Goal: Download file/media

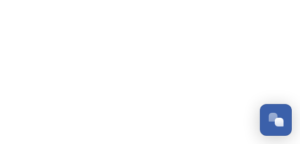
scroll to position [1100, 0]
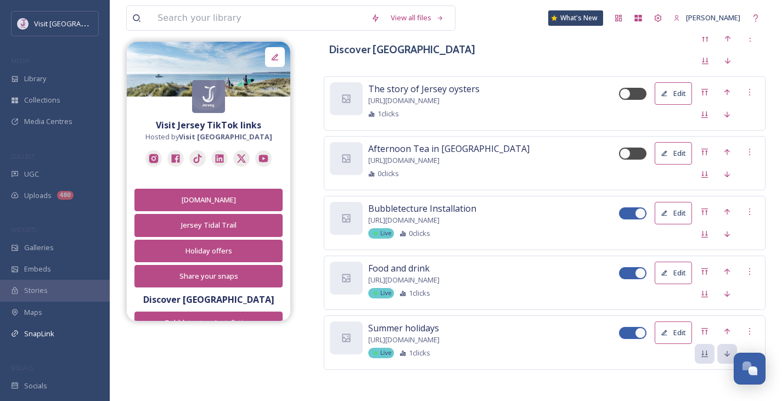
scroll to position [1009, 0]
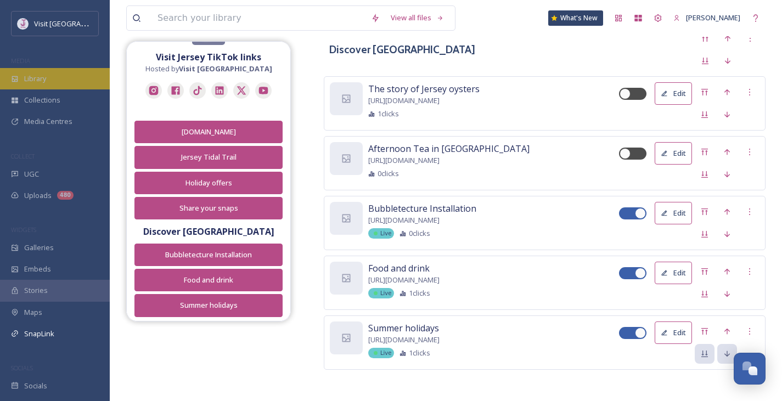
click at [42, 76] on span "Library" at bounding box center [35, 79] width 22 height 10
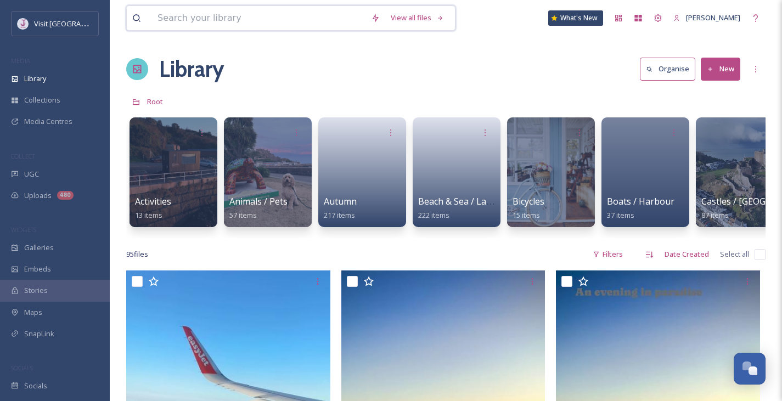
click at [181, 20] on input at bounding box center [259, 18] width 214 height 24
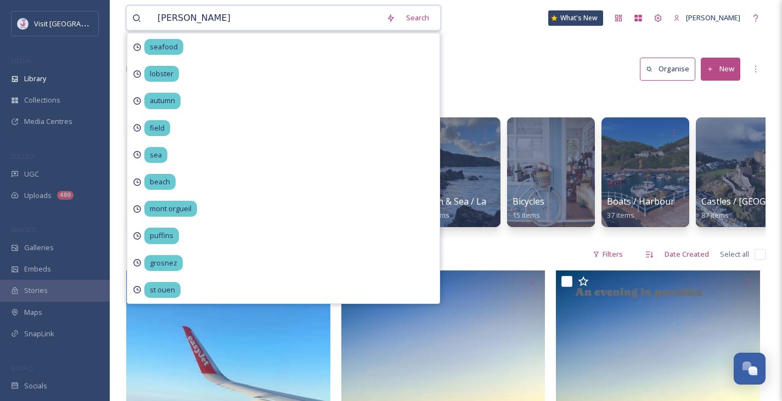
type input "cliff walk"
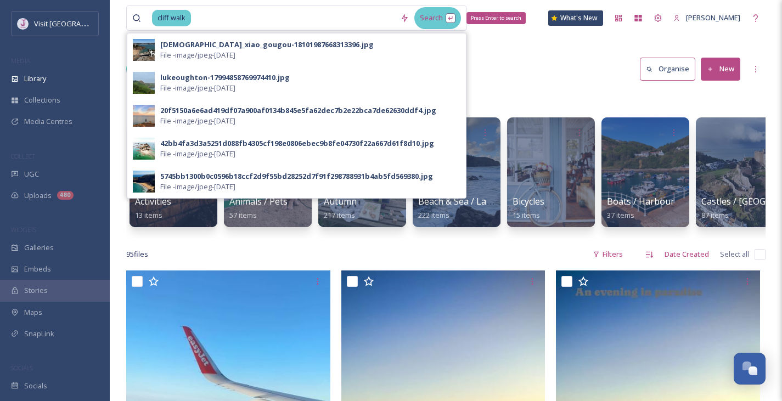
click at [456, 19] on div "Search Press Enter to search" at bounding box center [438, 17] width 47 height 21
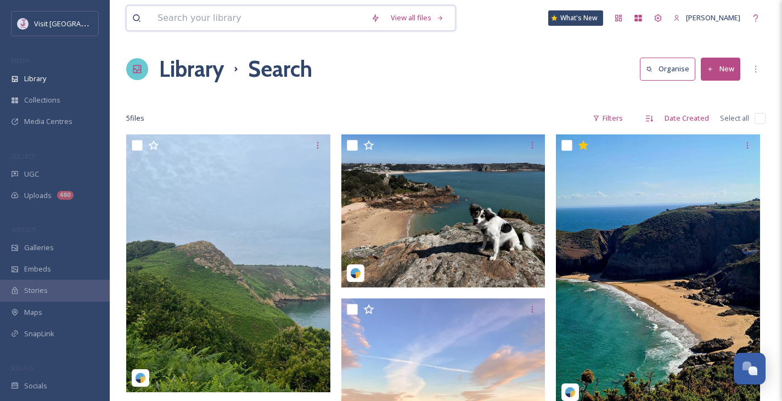
click at [277, 16] on input at bounding box center [259, 18] width 214 height 24
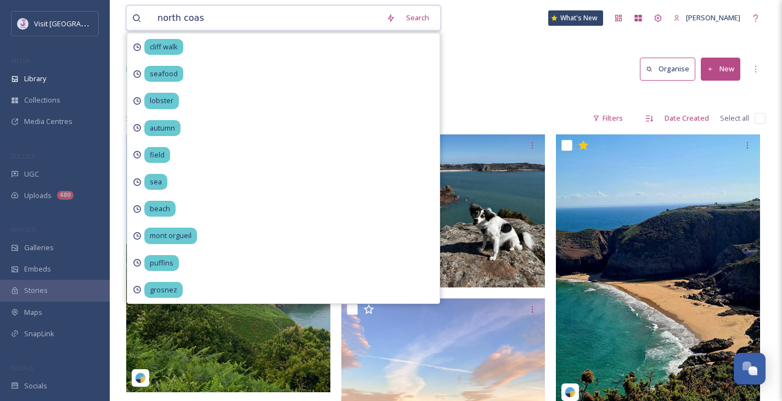
type input "north coast"
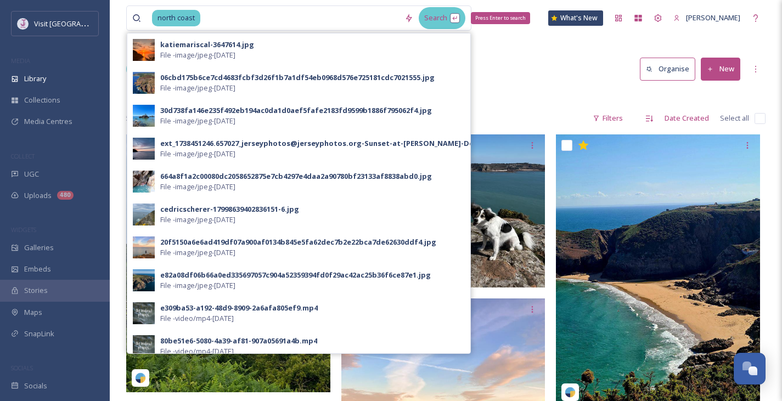
click at [464, 17] on div "Search Press Enter to search" at bounding box center [442, 17] width 47 height 21
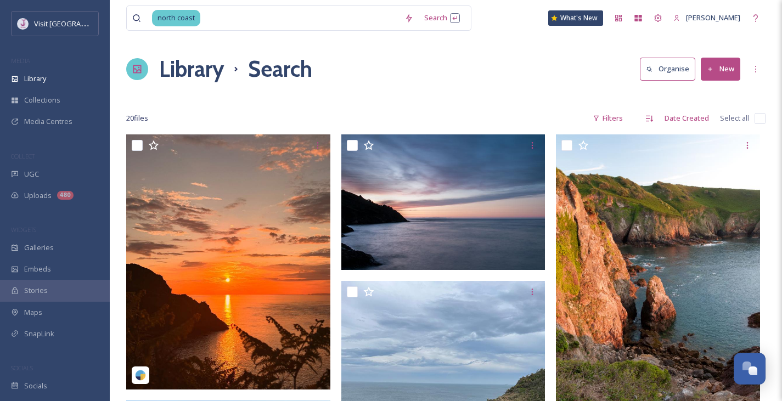
click at [557, 31] on div "north coast Search What's New Mel" at bounding box center [446, 18] width 640 height 36
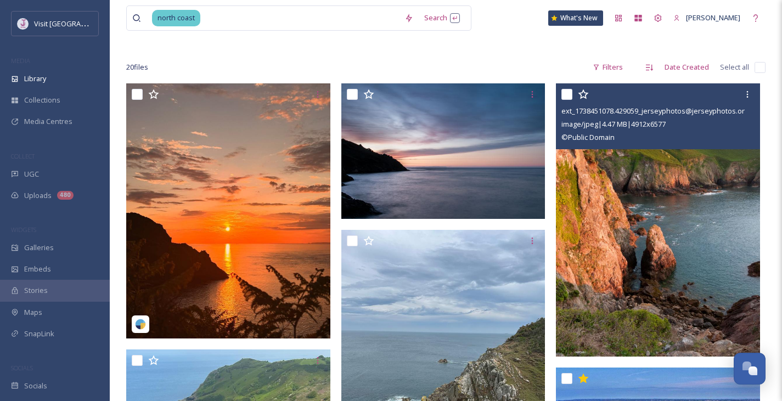
scroll to position [52, 0]
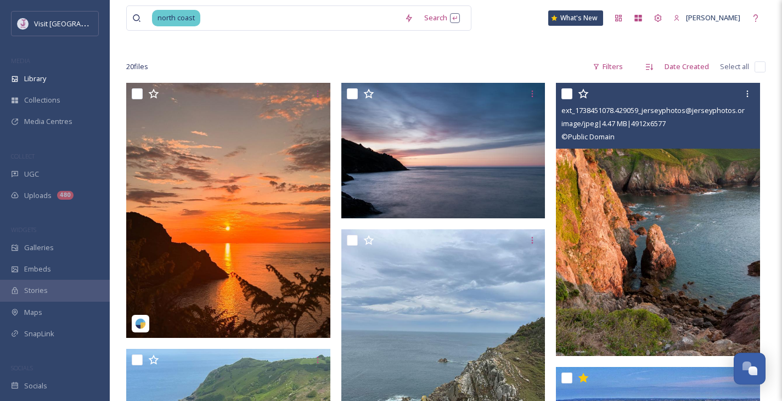
click at [651, 216] on img at bounding box center [658, 219] width 204 height 273
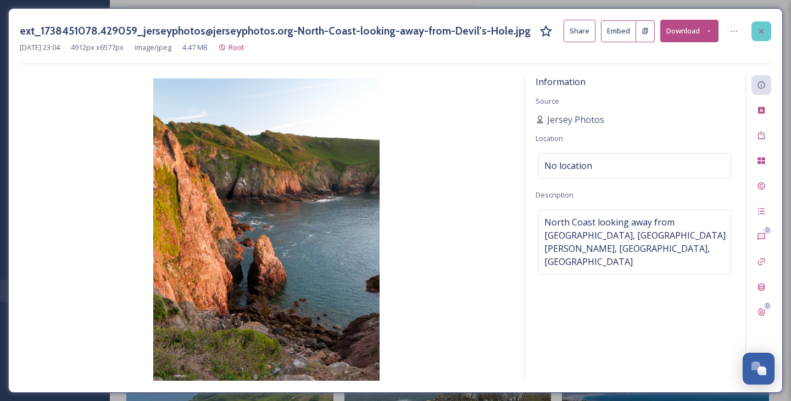
click at [764, 33] on icon at bounding box center [761, 31] width 9 height 9
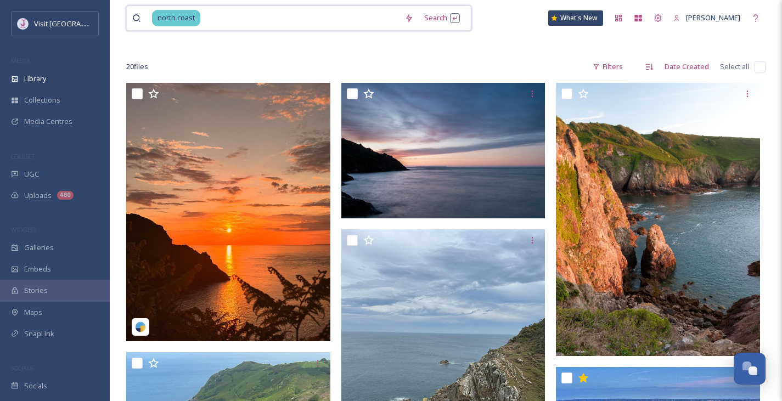
click at [351, 16] on input at bounding box center [300, 18] width 198 height 24
type input "n"
type input "coast"
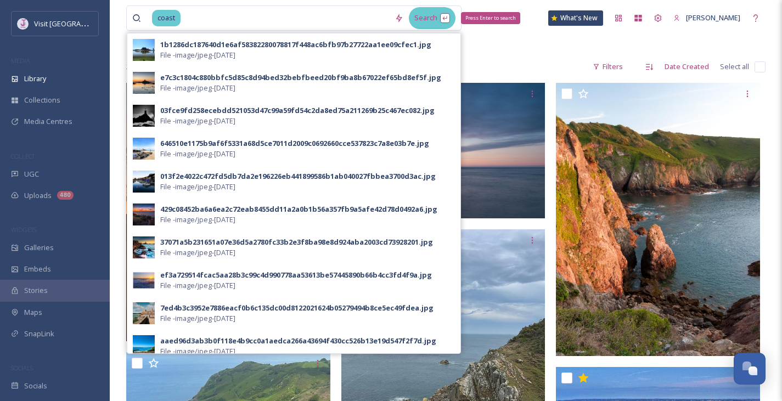
click at [446, 23] on div "Search Press Enter to search" at bounding box center [432, 17] width 47 height 21
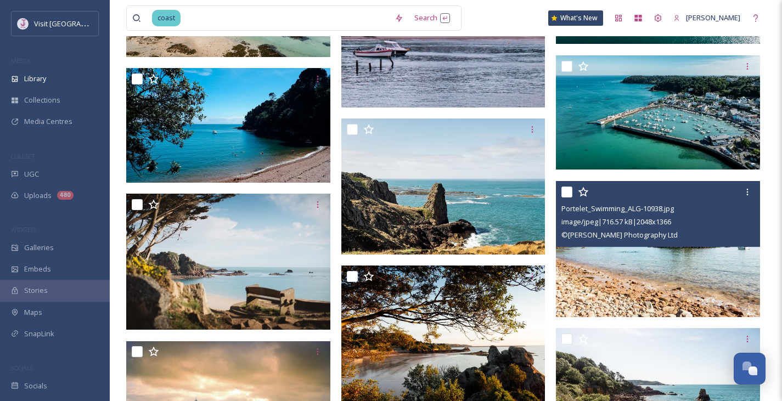
scroll to position [2529, 0]
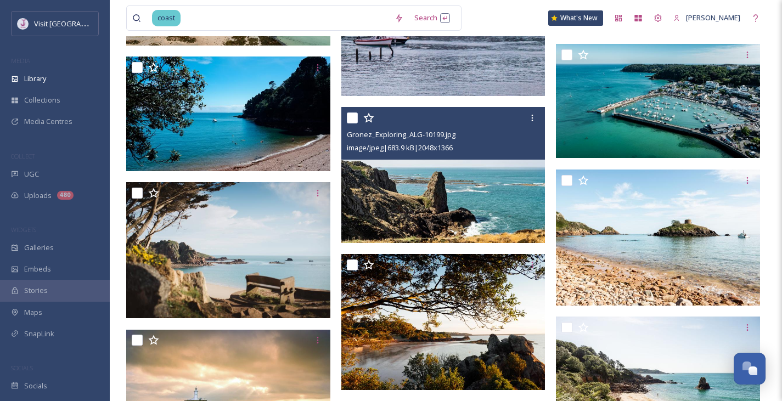
click at [456, 184] on img at bounding box center [443, 175] width 204 height 136
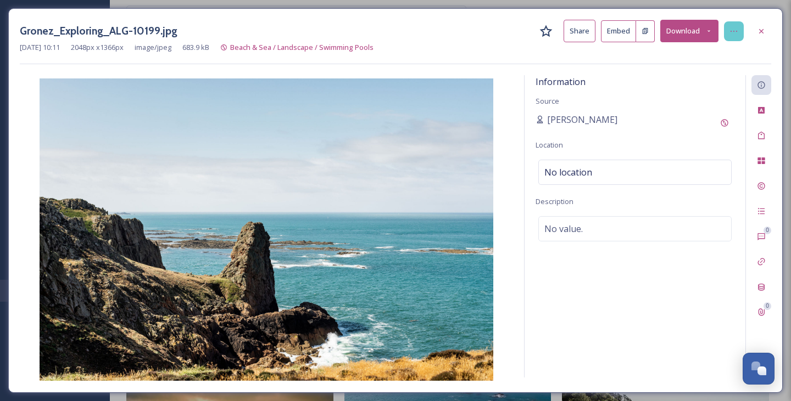
click at [729, 32] on div at bounding box center [734, 31] width 20 height 20
click at [562, 158] on div "Information Source Liesl Chesworth Location No location Description No value." at bounding box center [634, 226] width 221 height 303
click at [729, 121] on div "Add Original Source" at bounding box center [724, 123] width 20 height 20
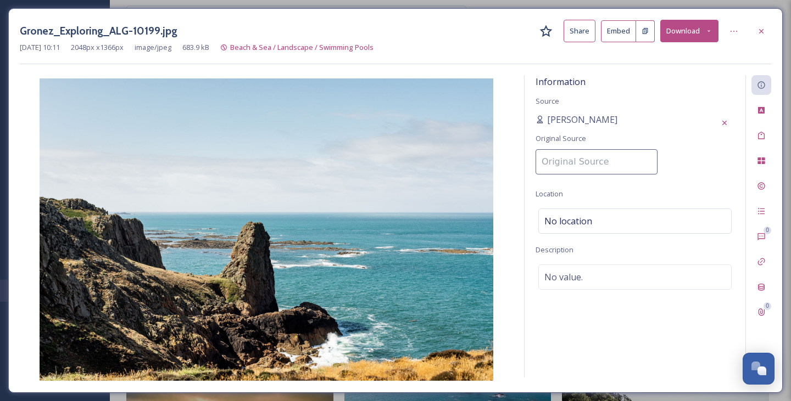
click at [660, 77] on div "Information Source Liesl Chesworth Original Source Location No location Descrip…" at bounding box center [634, 226] width 221 height 303
click at [688, 31] on button "Download" at bounding box center [689, 31] width 58 height 23
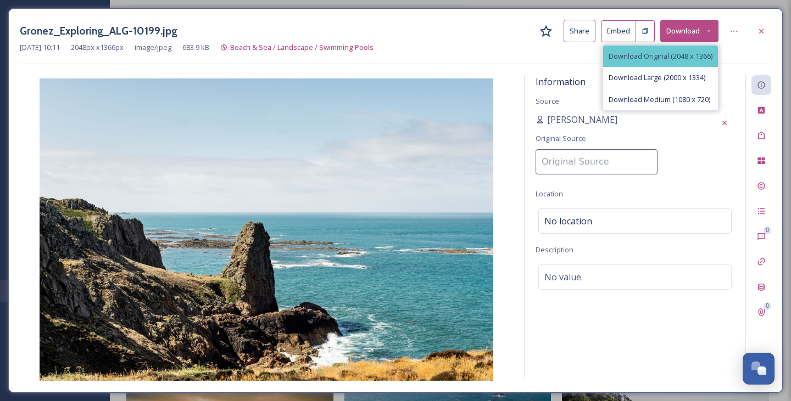
click at [676, 54] on span "Download Original (2048 x 1366)" at bounding box center [660, 56] width 104 height 10
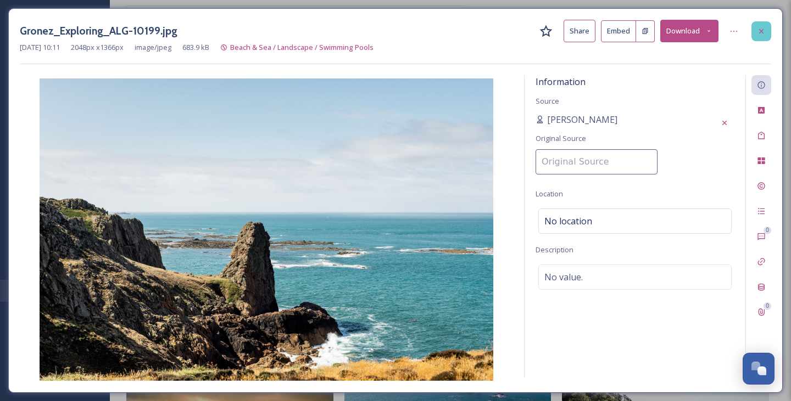
click at [757, 31] on icon at bounding box center [761, 31] width 9 height 9
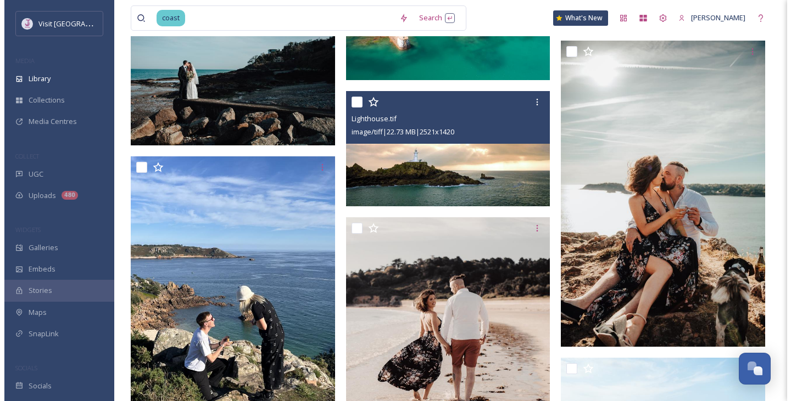
scroll to position [3269, 0]
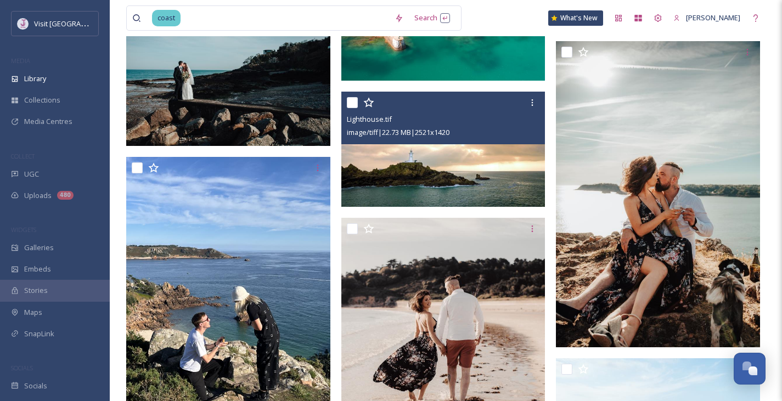
click at [492, 183] on img at bounding box center [443, 149] width 204 height 115
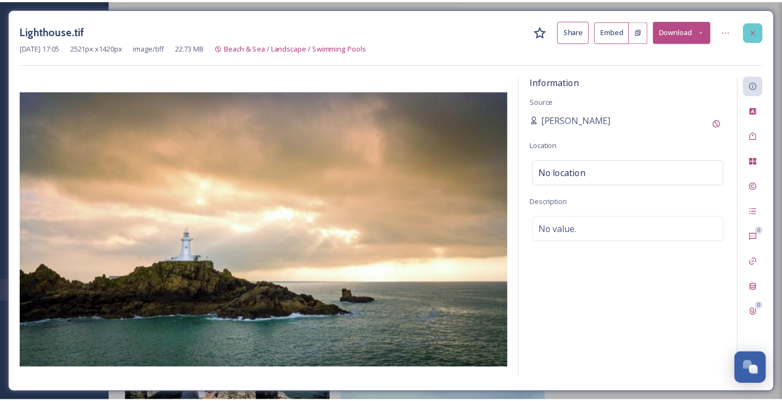
scroll to position [3308, 0]
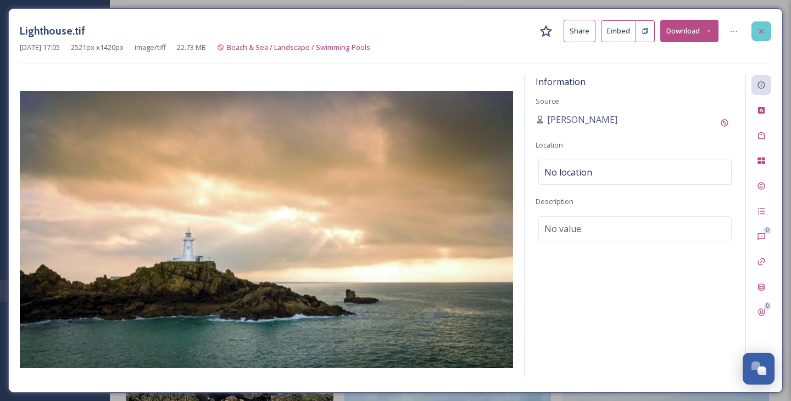
click at [762, 29] on icon at bounding box center [761, 31] width 9 height 9
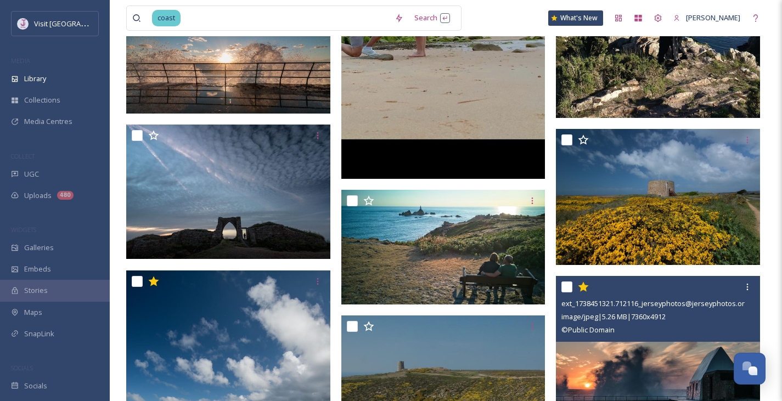
scroll to position [3985, 0]
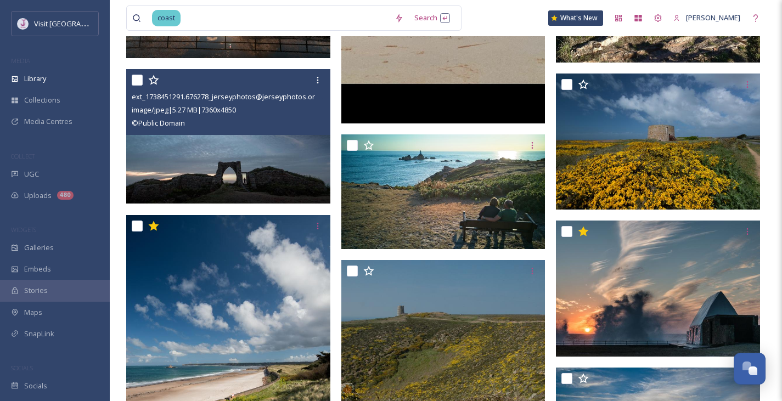
click at [212, 148] on img at bounding box center [228, 136] width 204 height 135
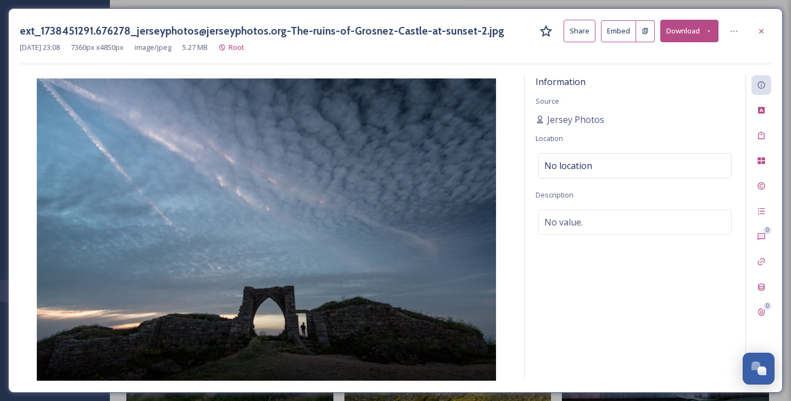
click at [687, 37] on button "Download" at bounding box center [689, 31] width 58 height 23
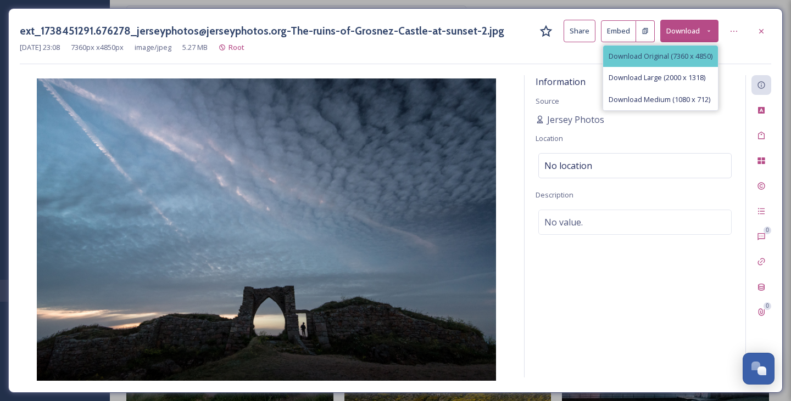
click at [670, 61] on div "Download Original (7360 x 4850)" at bounding box center [660, 56] width 115 height 21
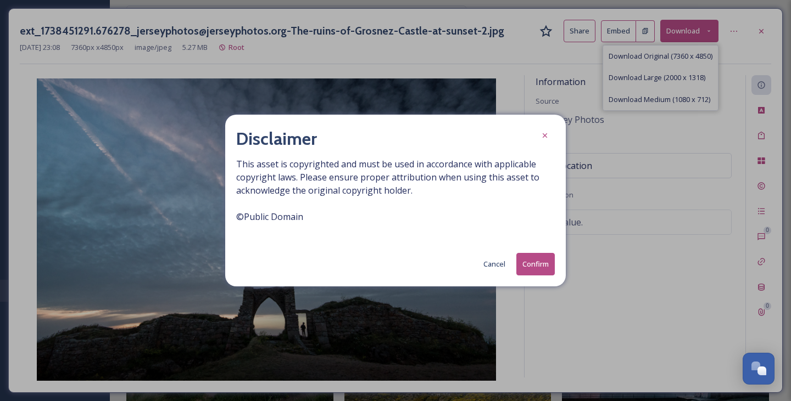
click at [540, 260] on button "Confirm" at bounding box center [535, 264] width 38 height 23
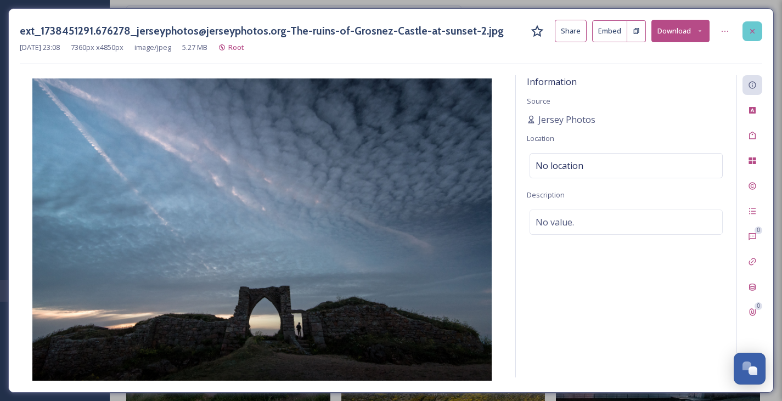
click at [756, 35] on icon at bounding box center [752, 31] width 9 height 9
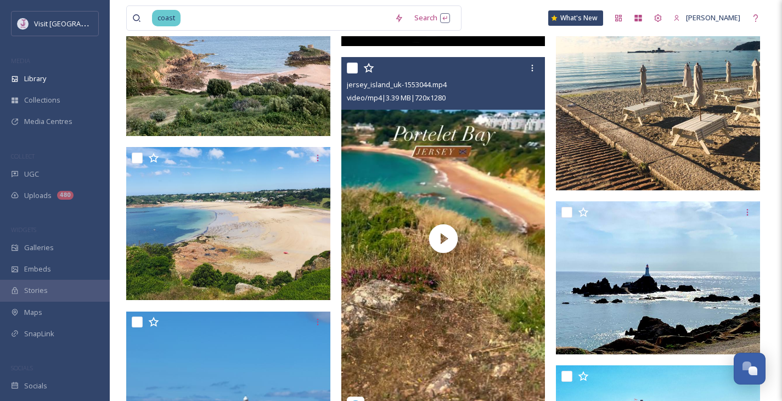
scroll to position [8487, 0]
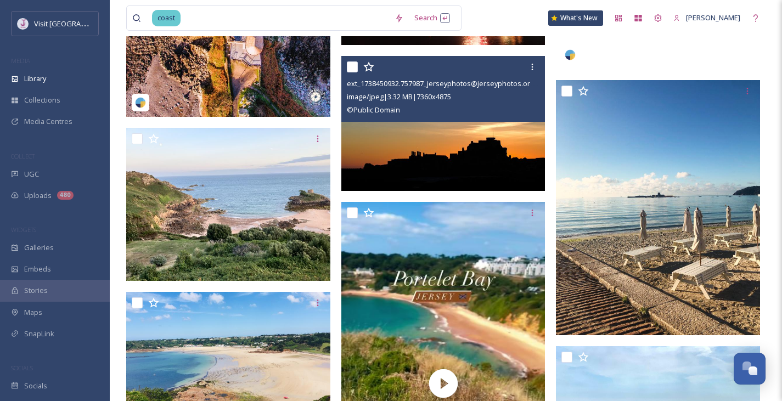
click at [450, 143] on img at bounding box center [443, 123] width 204 height 136
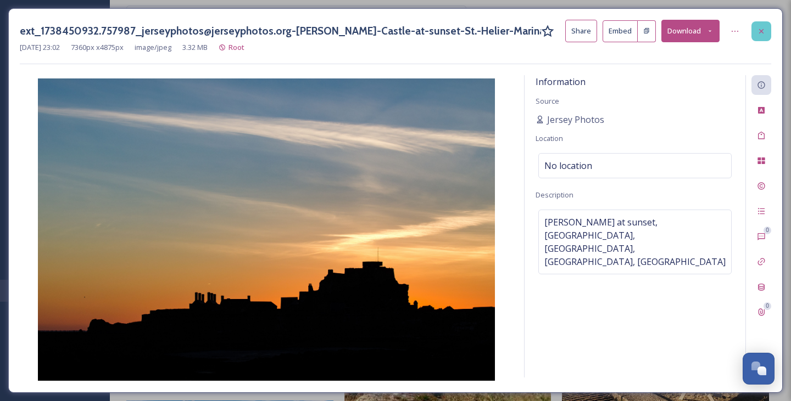
click at [760, 29] on icon at bounding box center [761, 31] width 9 height 9
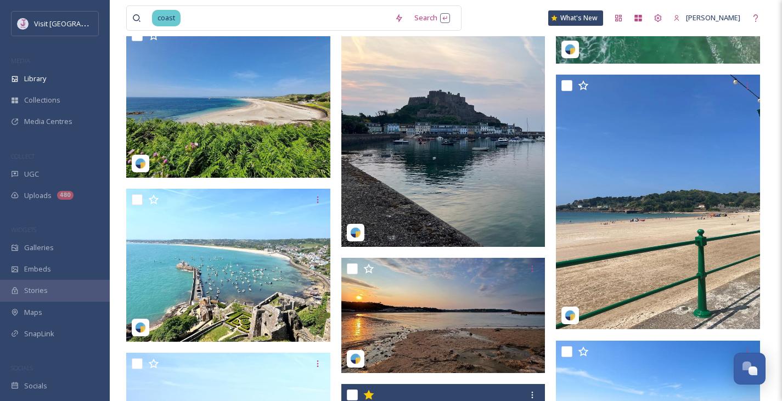
scroll to position [18555, 0]
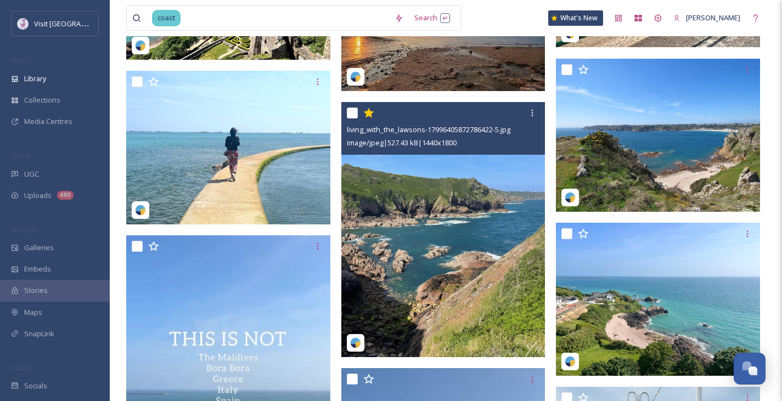
click at [433, 242] on img at bounding box center [443, 229] width 204 height 255
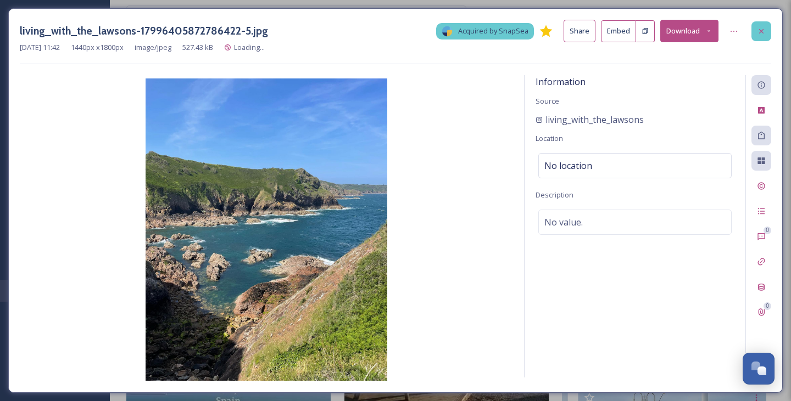
click at [758, 23] on div at bounding box center [761, 31] width 20 height 20
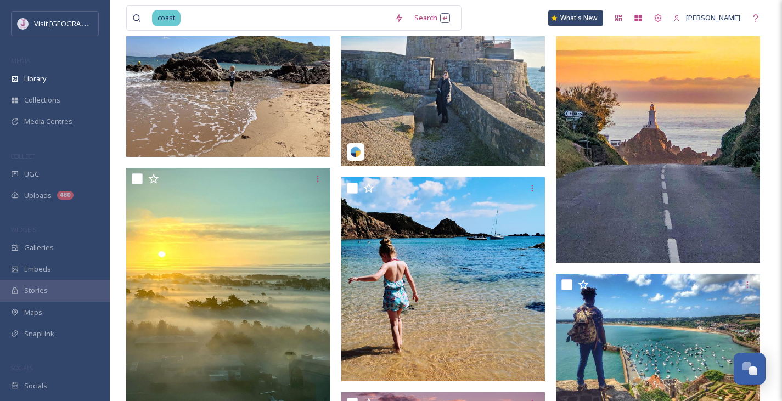
scroll to position [20996, 0]
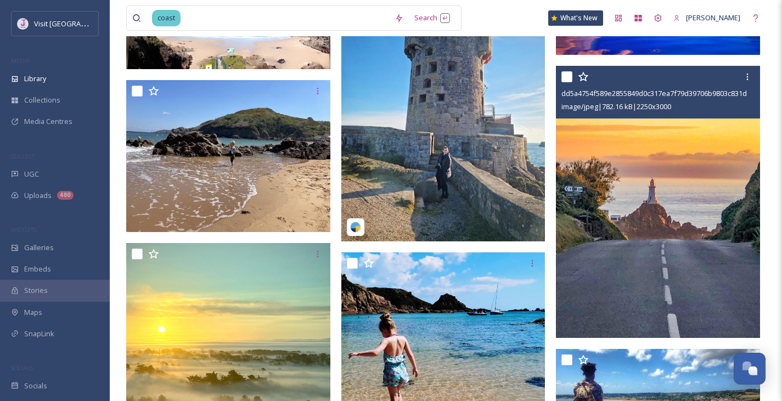
click at [680, 228] on img at bounding box center [658, 202] width 204 height 272
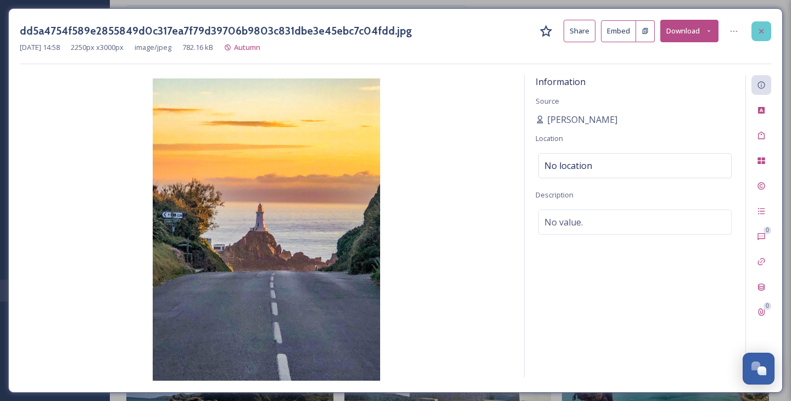
click at [760, 29] on icon at bounding box center [761, 31] width 9 height 9
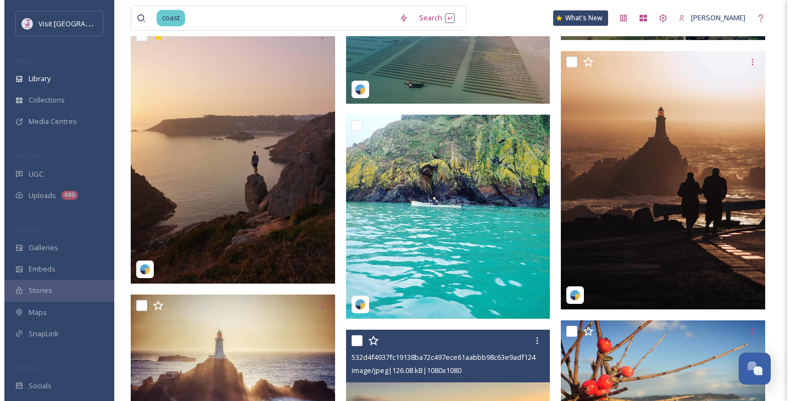
scroll to position [27580, 0]
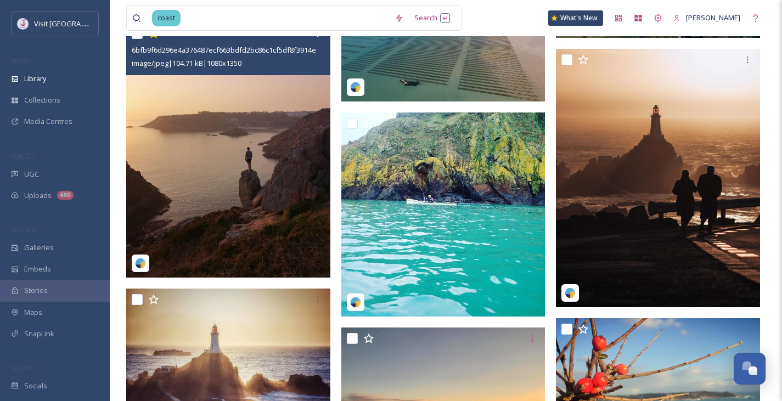
click at [216, 144] on img at bounding box center [228, 150] width 204 height 255
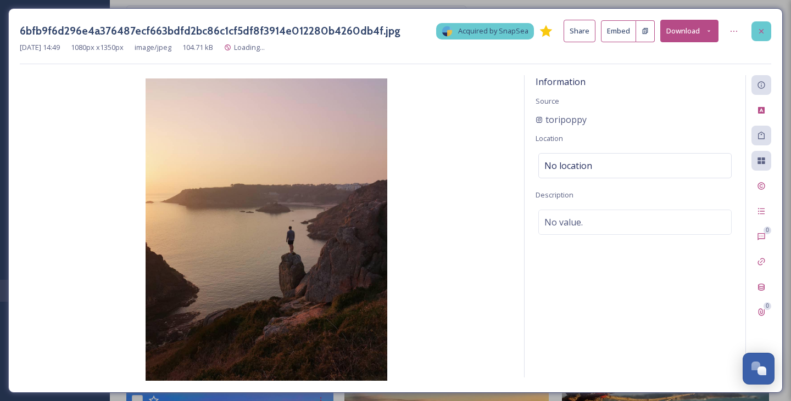
click at [764, 31] on icon at bounding box center [761, 31] width 9 height 9
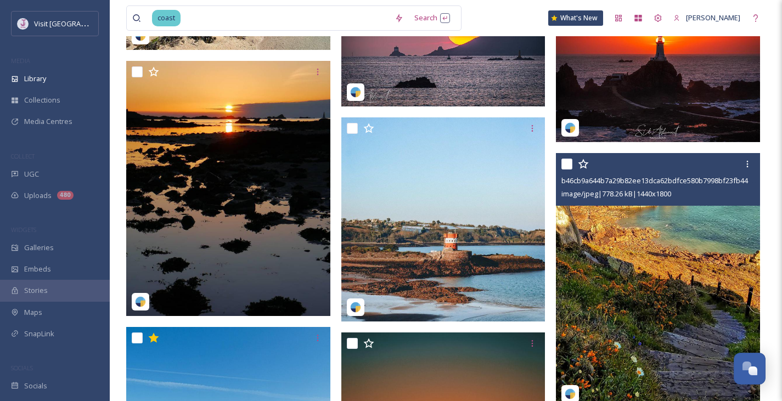
scroll to position [28639, 0]
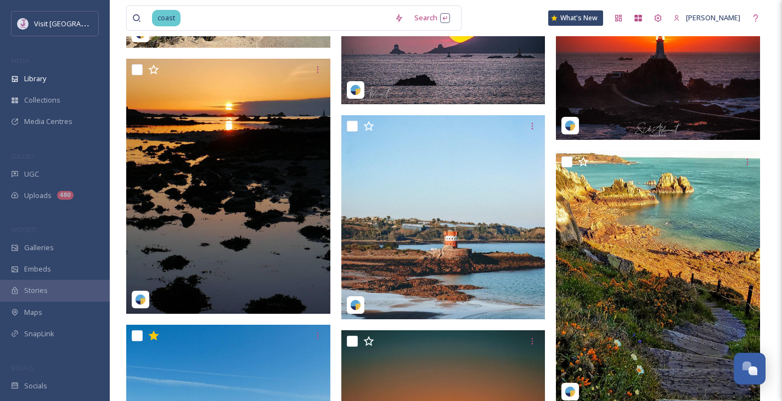
drag, startPoint x: 579, startPoint y: 205, endPoint x: 769, endPoint y: 257, distance: 196.3
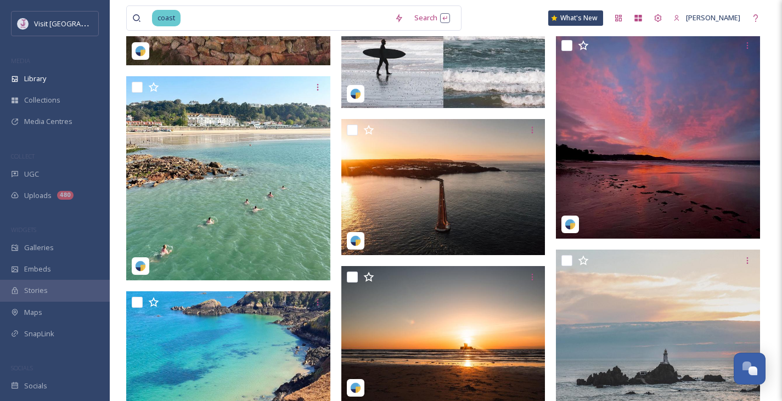
scroll to position [30250, 0]
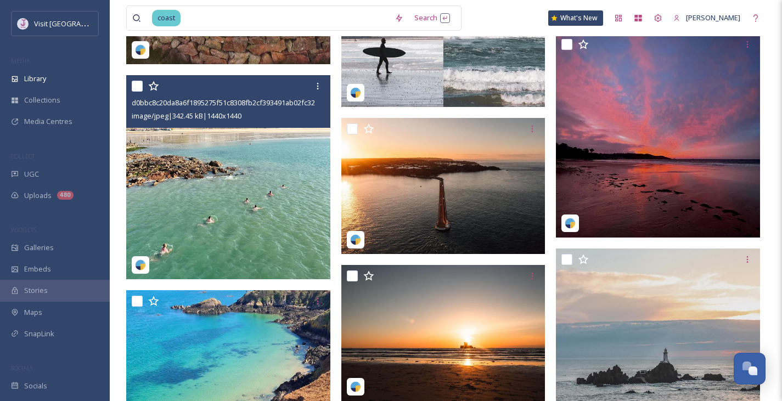
click at [243, 126] on div "d0bbc8c20da8a6f1895275f51c8308fb2cf393491ab02fc323360c04975ff119.jpg image/jpeg…" at bounding box center [228, 101] width 204 height 53
click at [247, 182] on img at bounding box center [228, 177] width 204 height 204
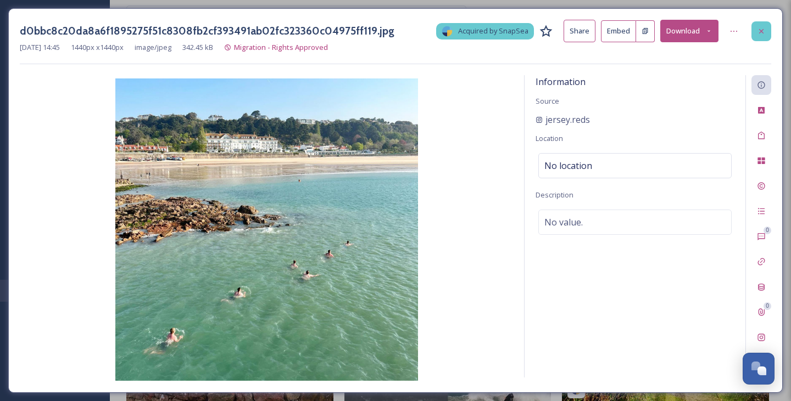
click at [759, 30] on icon at bounding box center [761, 31] width 9 height 9
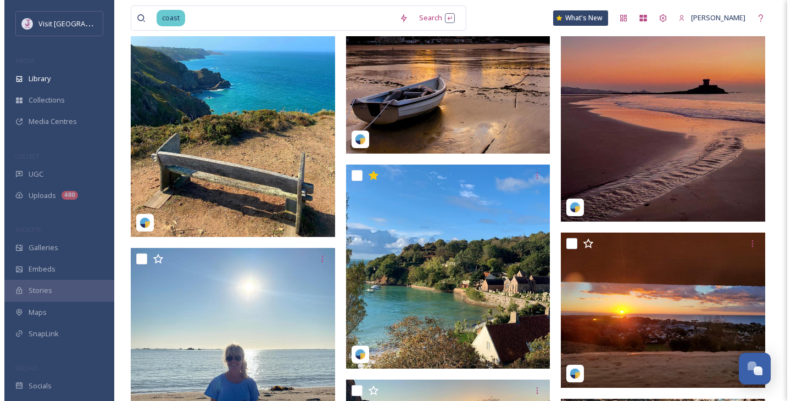
scroll to position [31945, 0]
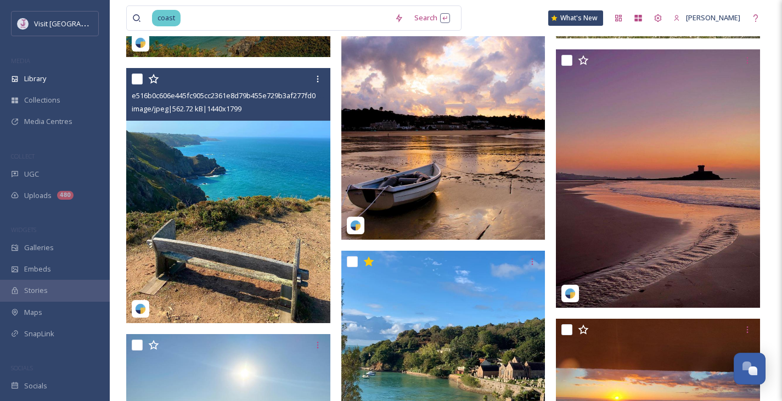
click at [221, 200] on img at bounding box center [228, 195] width 204 height 255
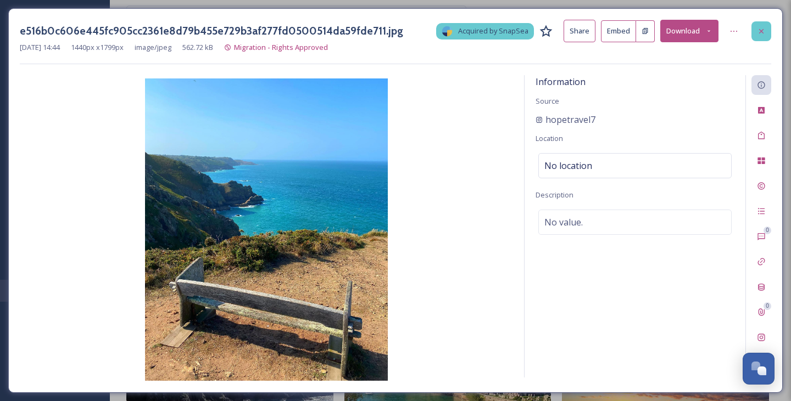
click at [763, 35] on icon at bounding box center [761, 31] width 9 height 9
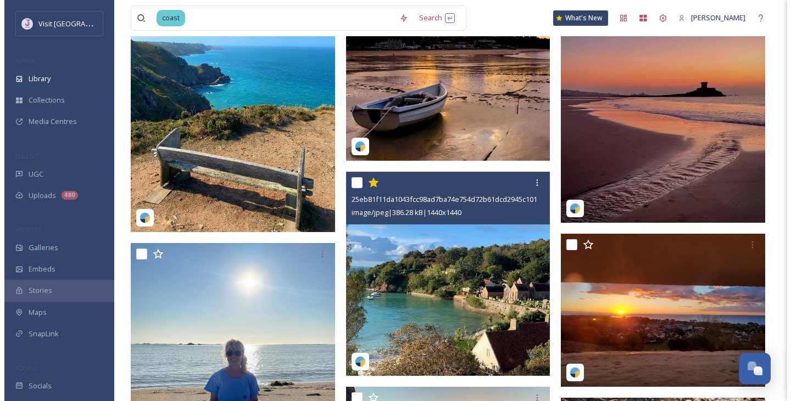
scroll to position [32022, 0]
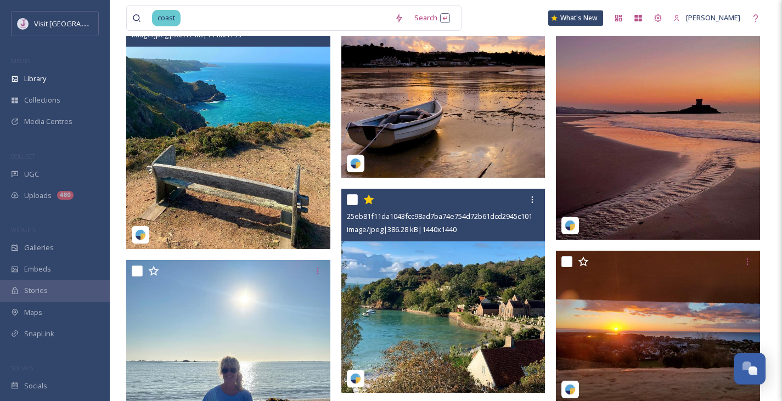
click at [452, 293] on img at bounding box center [443, 291] width 204 height 204
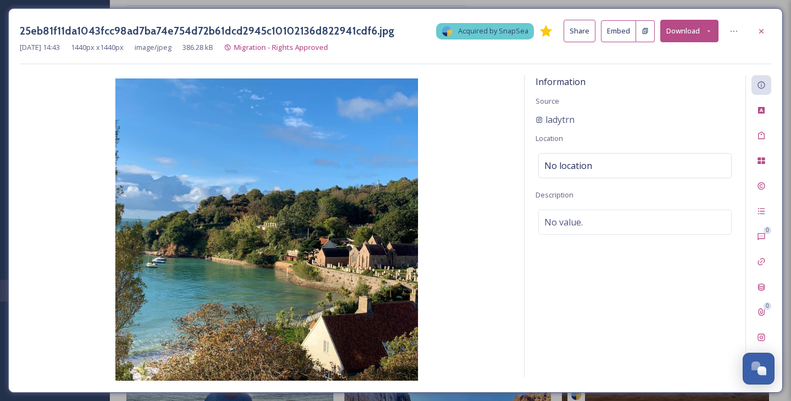
click at [688, 36] on button "Download" at bounding box center [689, 31] width 58 height 23
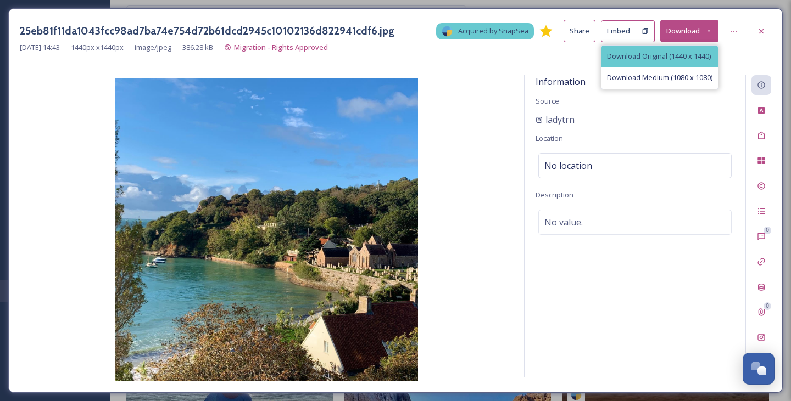
click at [673, 52] on span "Download Original (1440 x 1440)" at bounding box center [659, 56] width 104 height 10
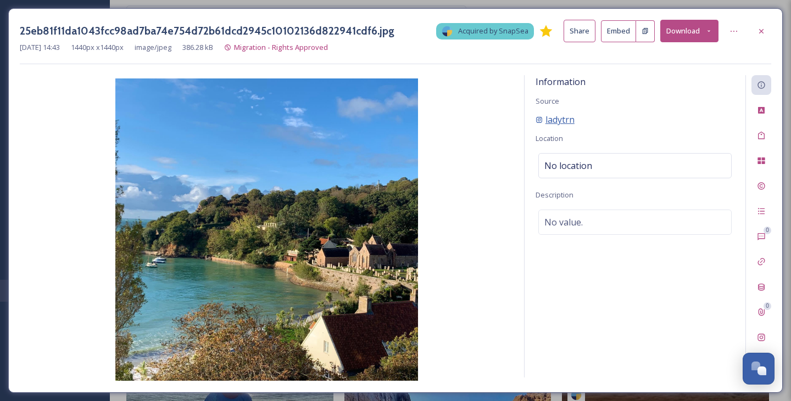
click at [569, 124] on span "ladytrn" at bounding box center [559, 119] width 29 height 13
click at [734, 36] on div at bounding box center [734, 31] width 20 height 20
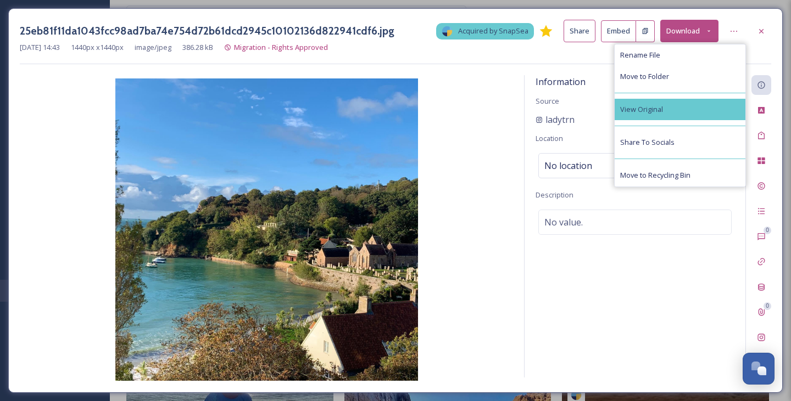
click at [663, 103] on div "View Original" at bounding box center [679, 109] width 131 height 21
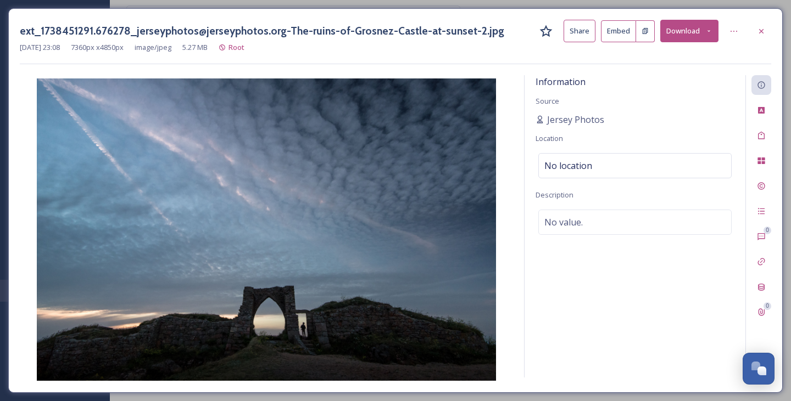
scroll to position [1009, 0]
click at [682, 34] on button "Download" at bounding box center [689, 31] width 58 height 23
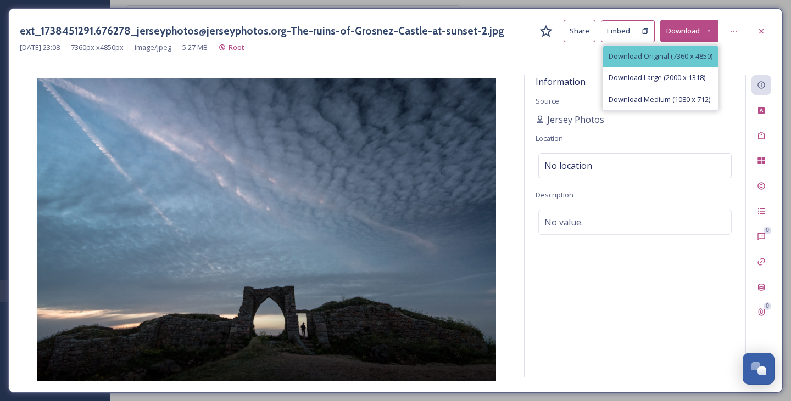
click at [680, 53] on span "Download Original (7360 x 4850)" at bounding box center [660, 56] width 104 height 10
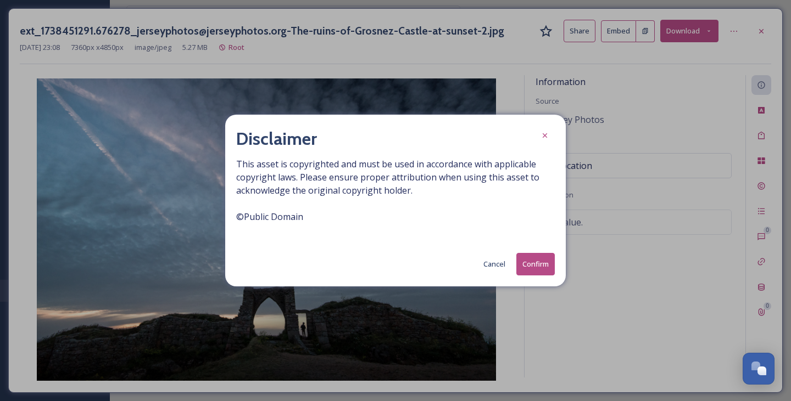
click at [533, 266] on button "Confirm" at bounding box center [535, 264] width 38 height 23
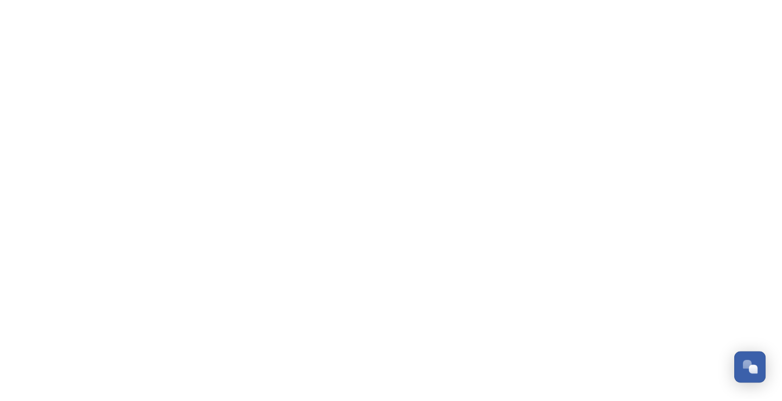
scroll to position [1009, 0]
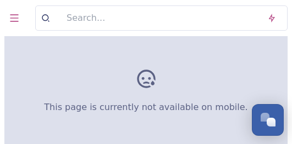
scroll to position [1081, 0]
